Goal: Navigation & Orientation: Find specific page/section

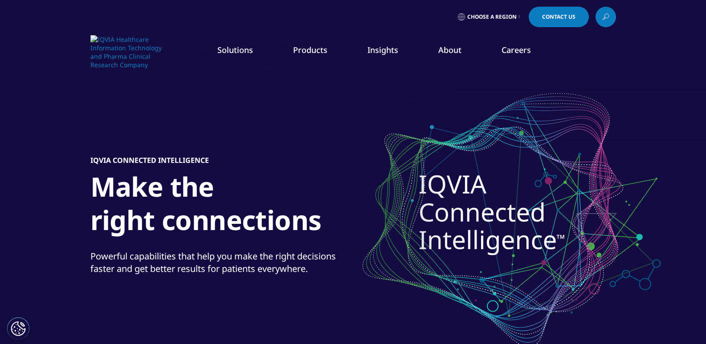
click at [364, 216] on link "Safety & Pharmacovigilance" at bounding box center [446, 211] width 164 height 10
